Goal: Ask a question: Ask a question

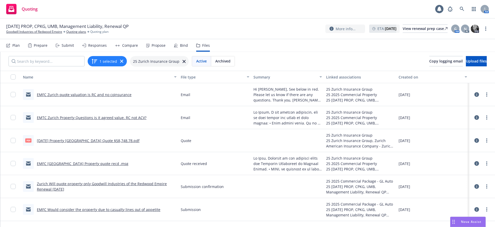
click at [472, 221] on span "Nova Assist" at bounding box center [471, 221] width 20 height 4
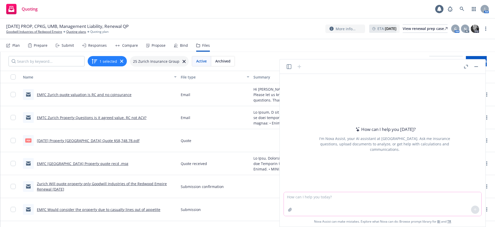
click at [287, 197] on textarea at bounding box center [382, 204] width 197 height 24
type textarea "what is the AM Best rating and financial for Landmark American Insurance Company"
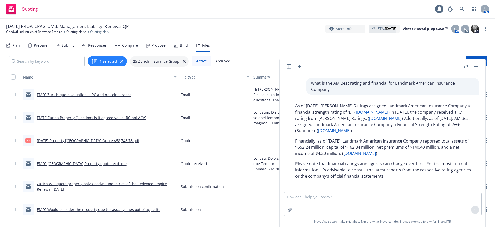
click at [476, 65] on button "button" at bounding box center [476, 66] width 6 height 6
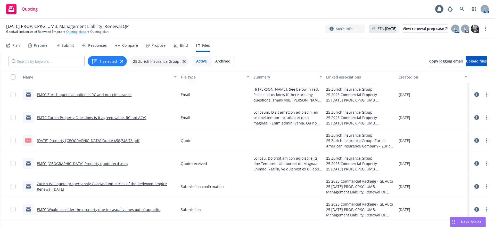
click at [77, 30] on link "Quoting plans" at bounding box center [76, 31] width 20 height 5
